Goal: Transaction & Acquisition: Obtain resource

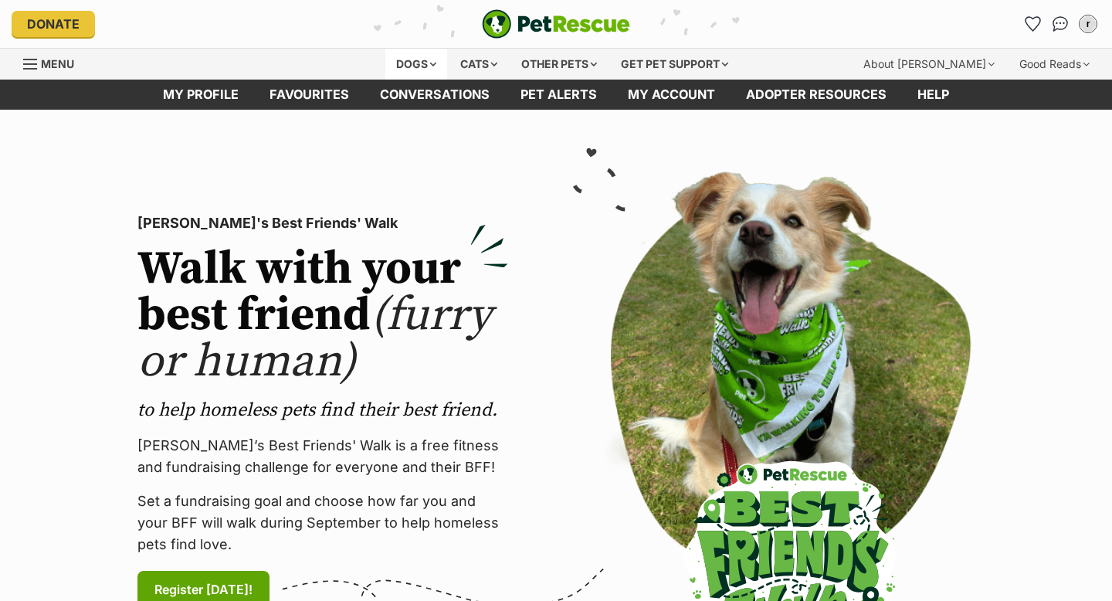
click at [408, 49] on div "Dogs" at bounding box center [416, 64] width 62 height 31
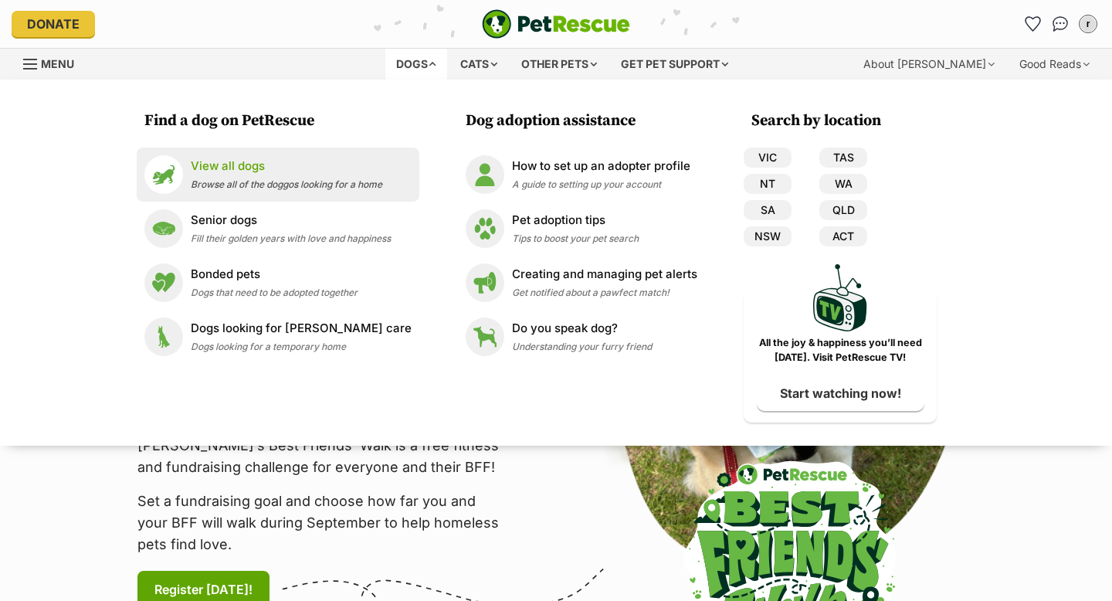
click at [254, 178] on span "Browse all of the doggos looking for a home" at bounding box center [286, 184] width 191 height 12
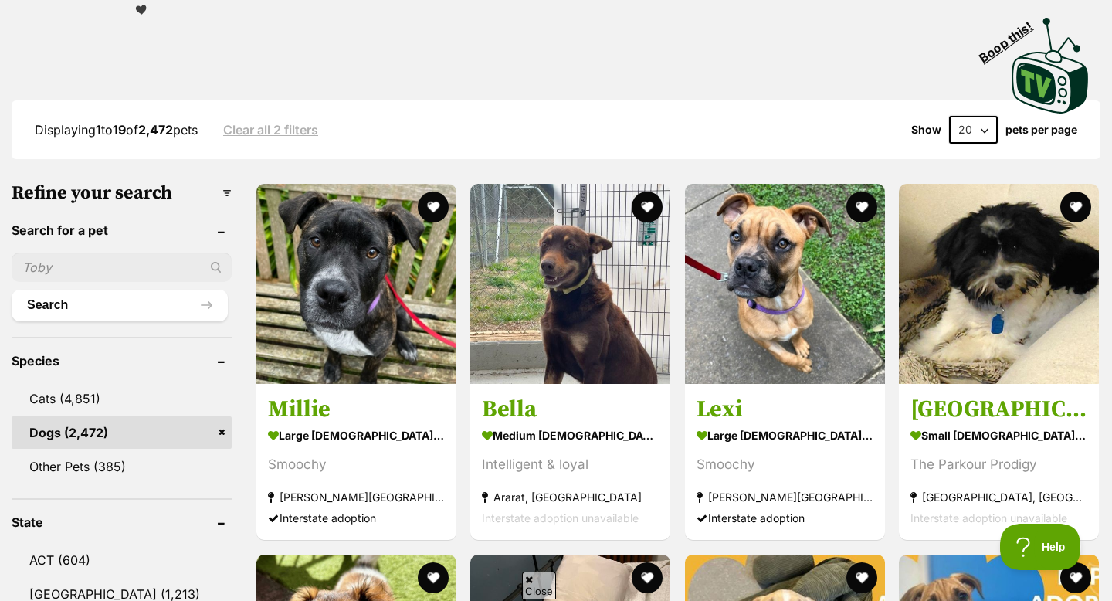
click at [971, 134] on select "20 40 60" at bounding box center [973, 130] width 49 height 28
select select "60"
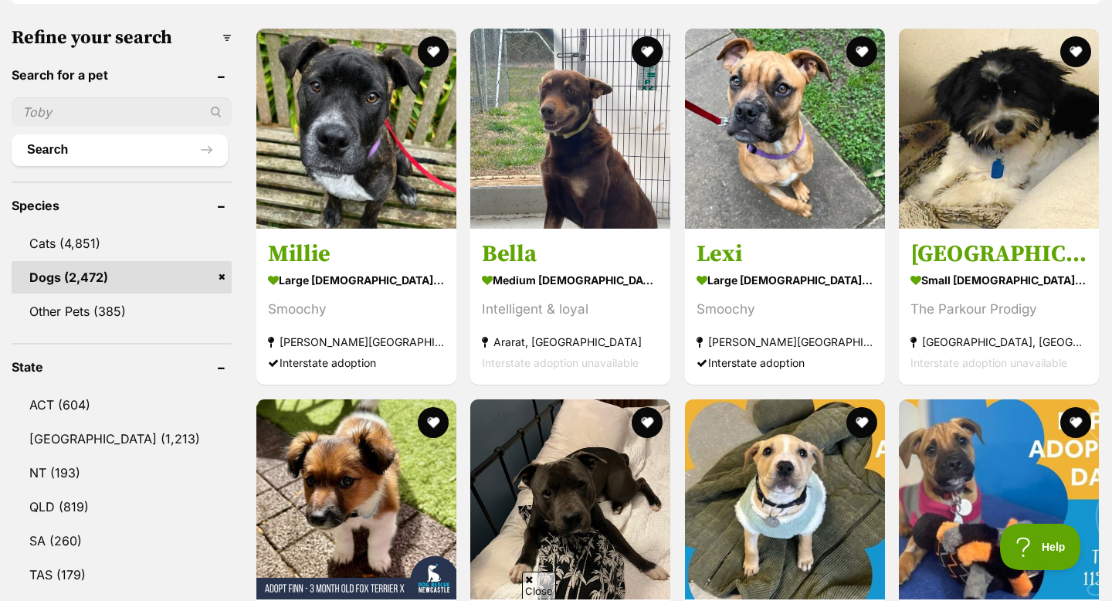
scroll to position [608, 0]
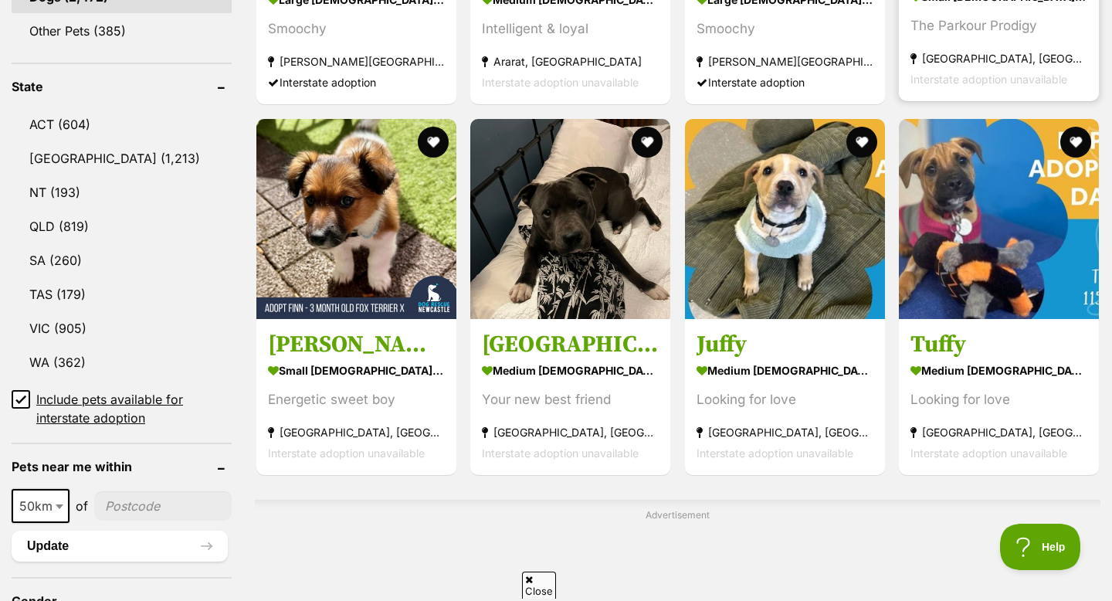
scroll to position [754, 0]
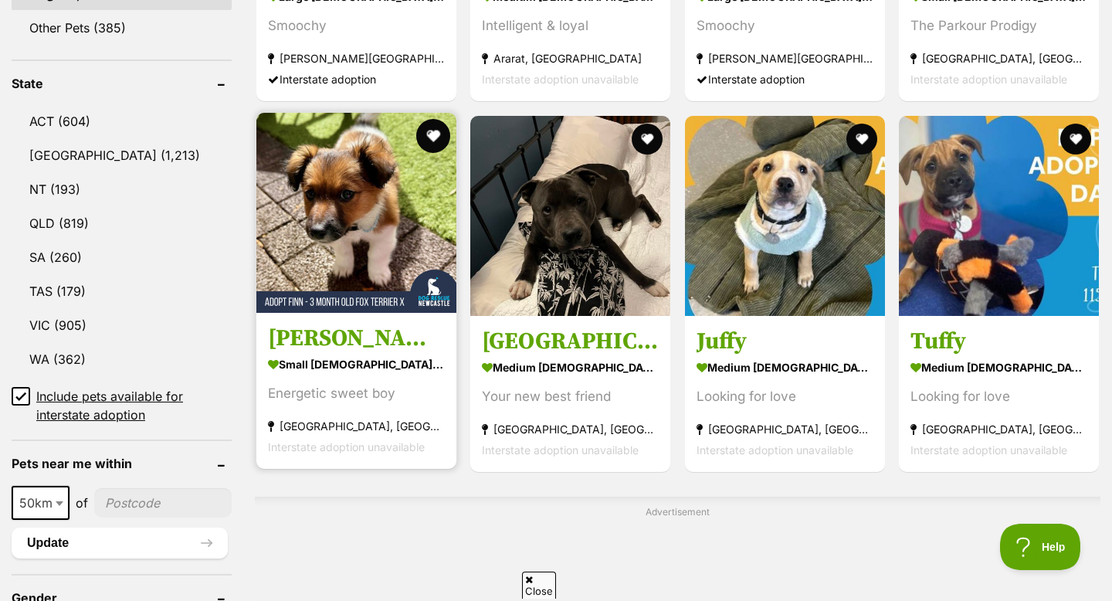
click at [422, 135] on button "favourite" at bounding box center [432, 136] width 34 height 34
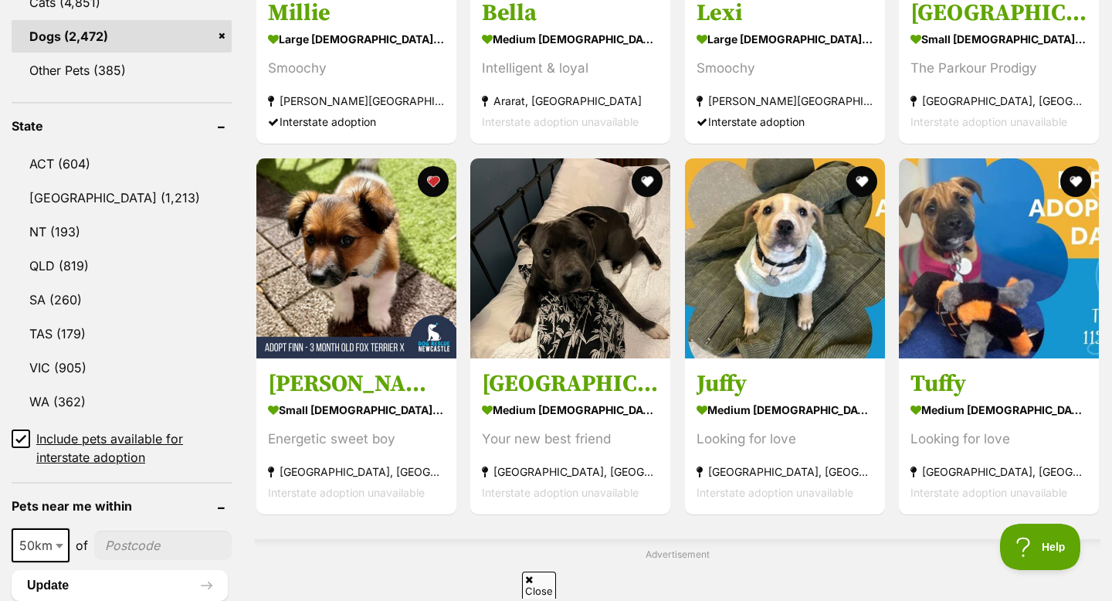
scroll to position [0, 0]
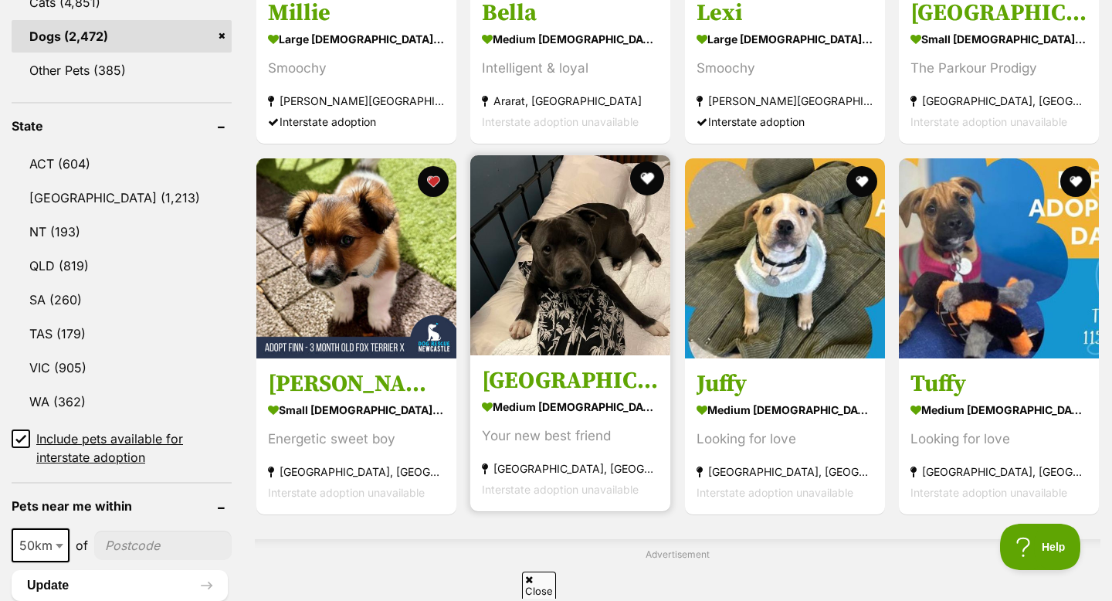
click at [645, 185] on button "favourite" at bounding box center [647, 178] width 34 height 34
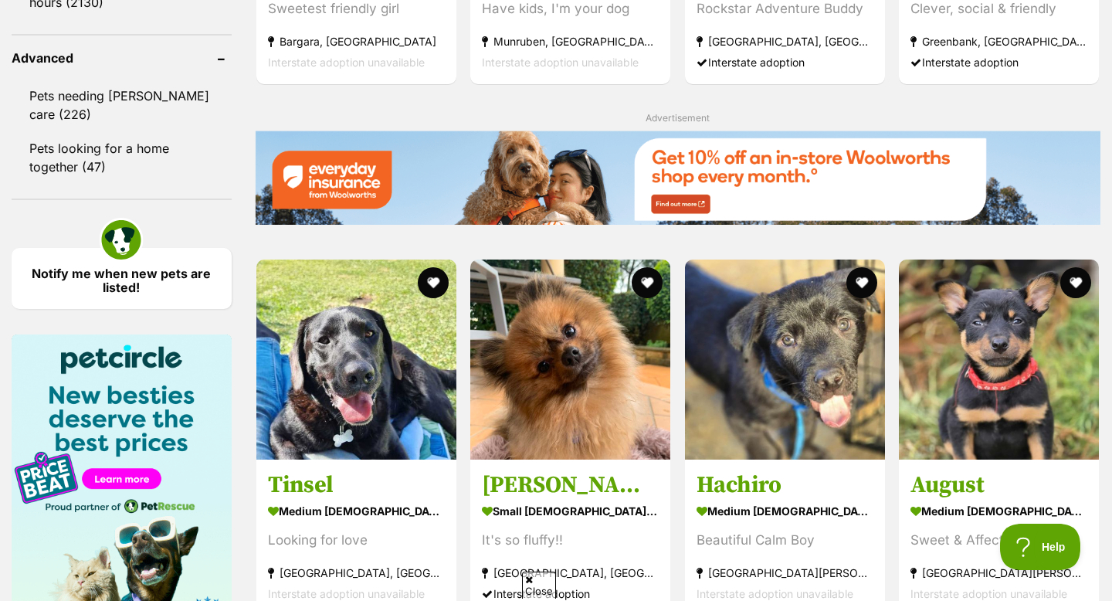
scroll to position [2030, 0]
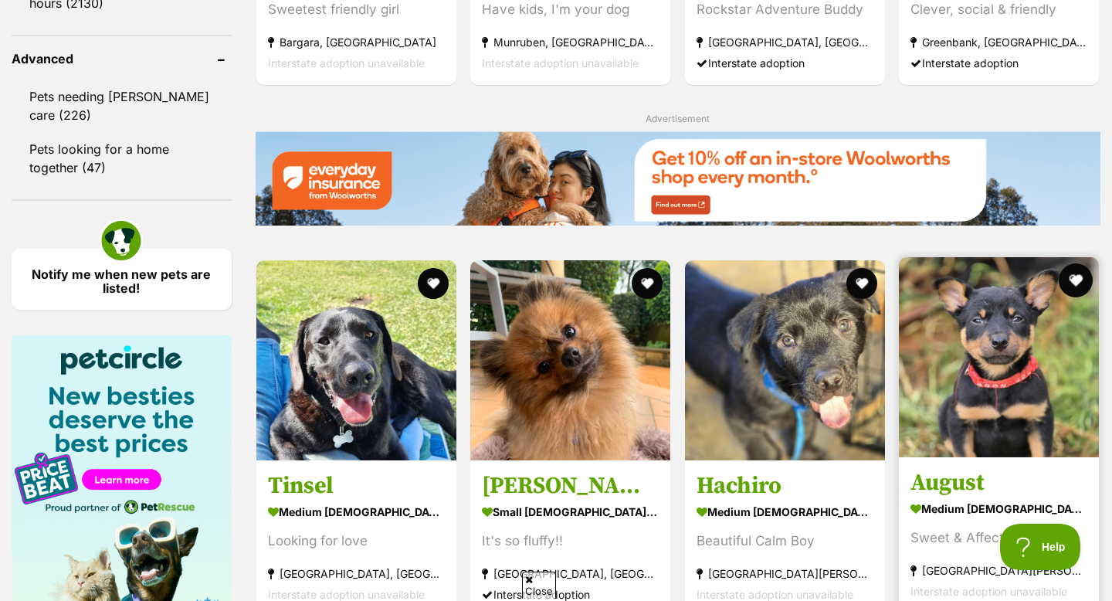
click at [1085, 290] on button "favourite" at bounding box center [1076, 280] width 34 height 34
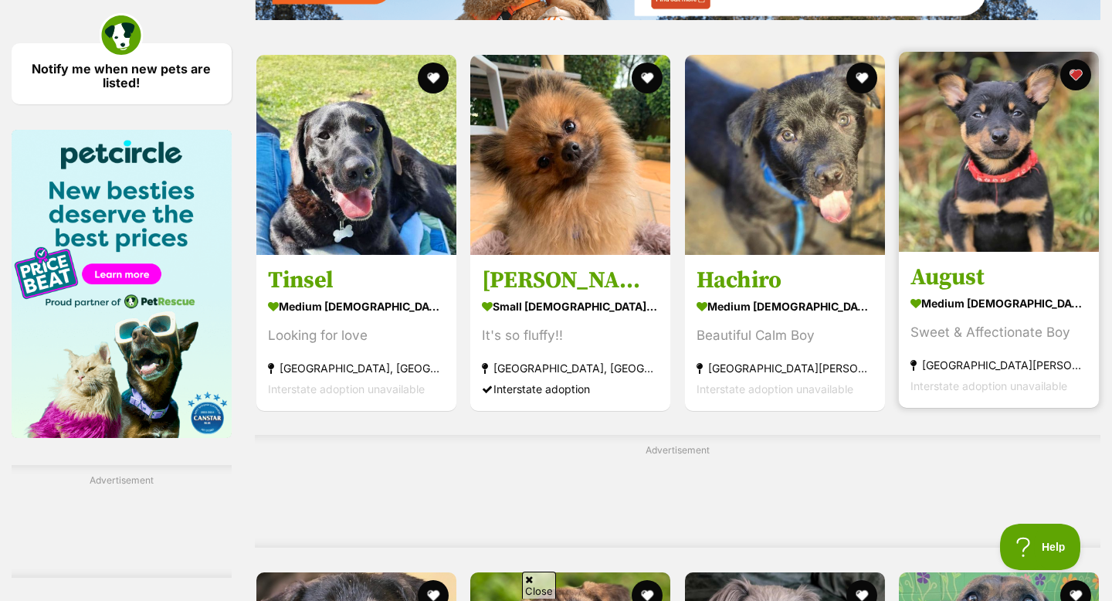
scroll to position [2253, 0]
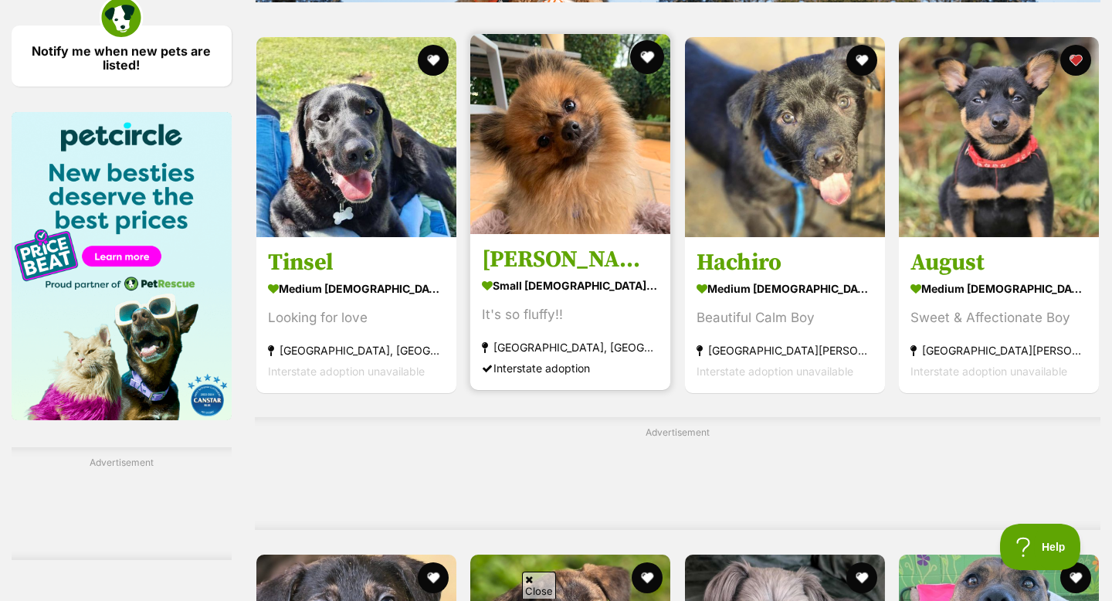
click at [650, 56] on button "favourite" at bounding box center [647, 57] width 34 height 34
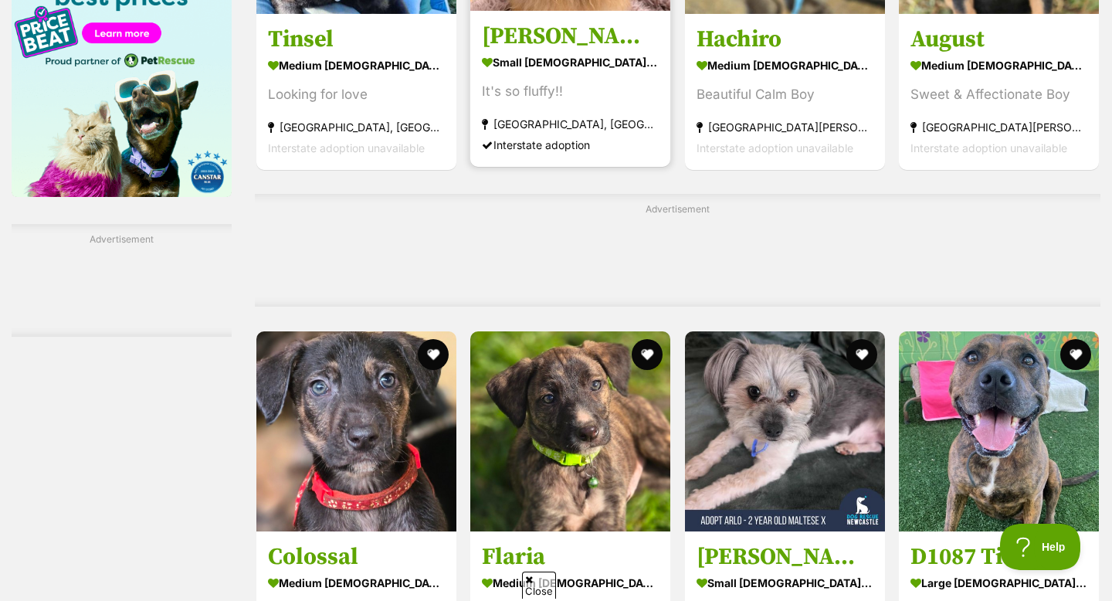
scroll to position [2475, 0]
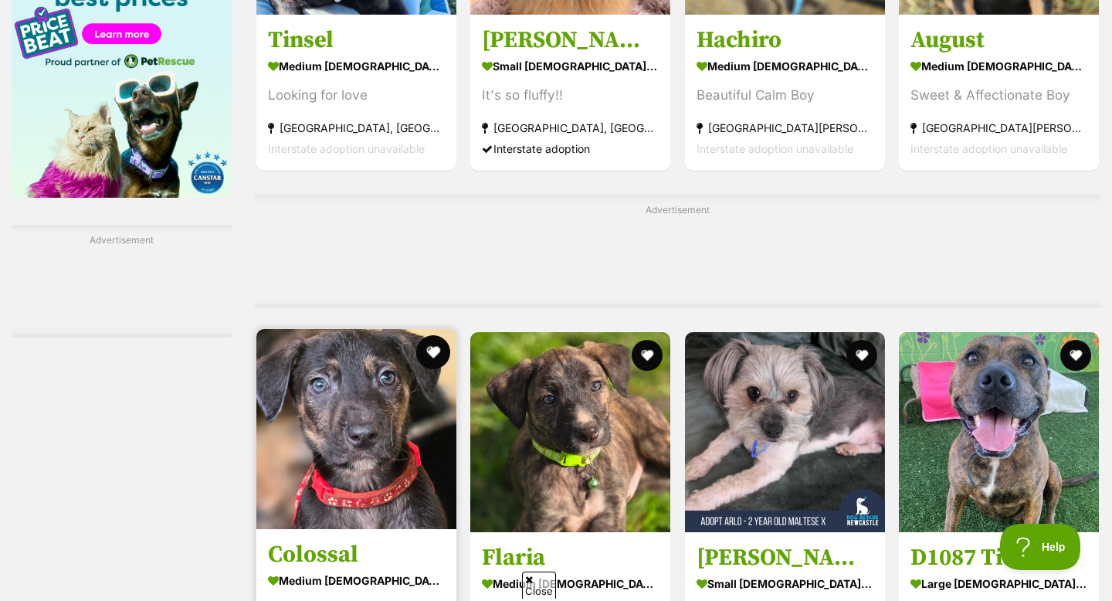
click at [432, 368] on button "favourite" at bounding box center [432, 352] width 34 height 34
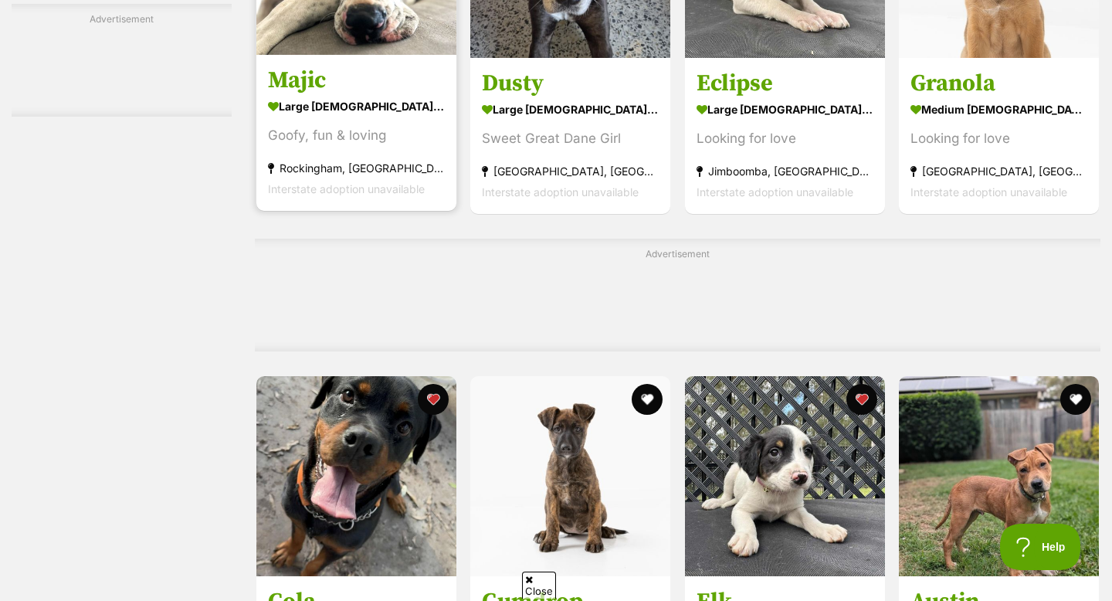
scroll to position [6135, 0]
